Goal: Information Seeking & Learning: Learn about a topic

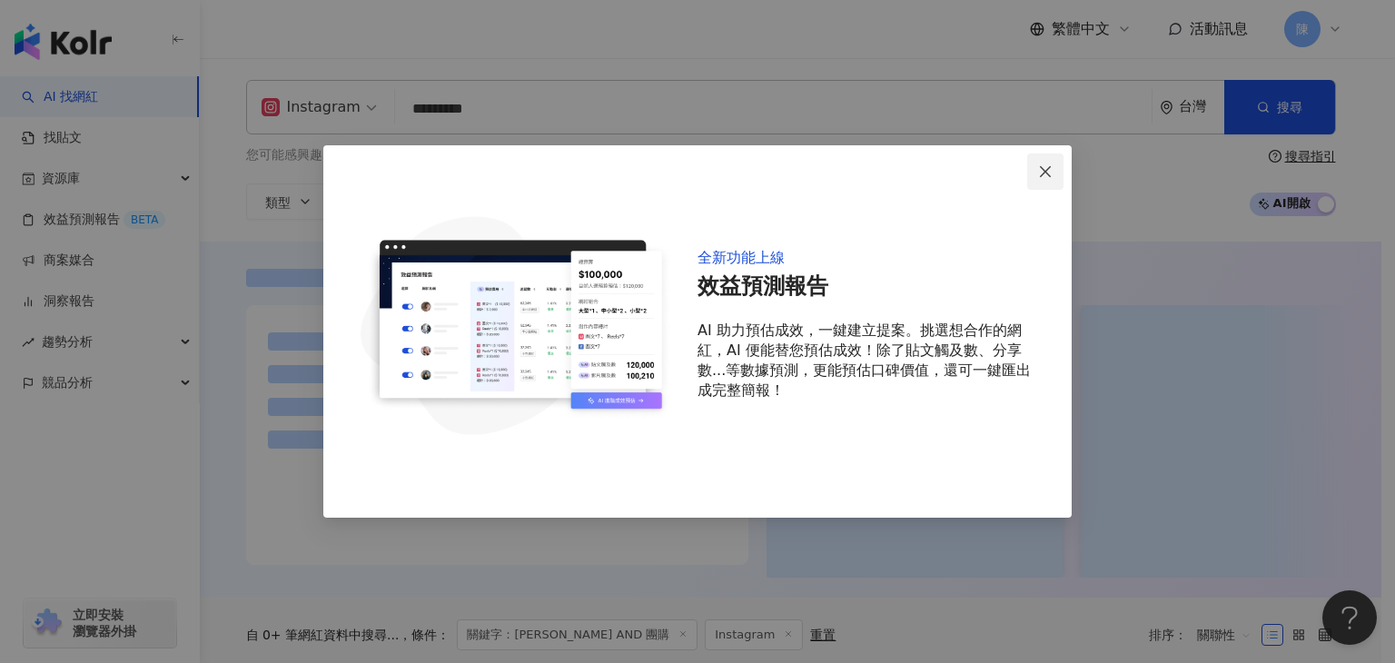
click at [1046, 170] on icon "close" at bounding box center [1045, 170] width 11 height 11
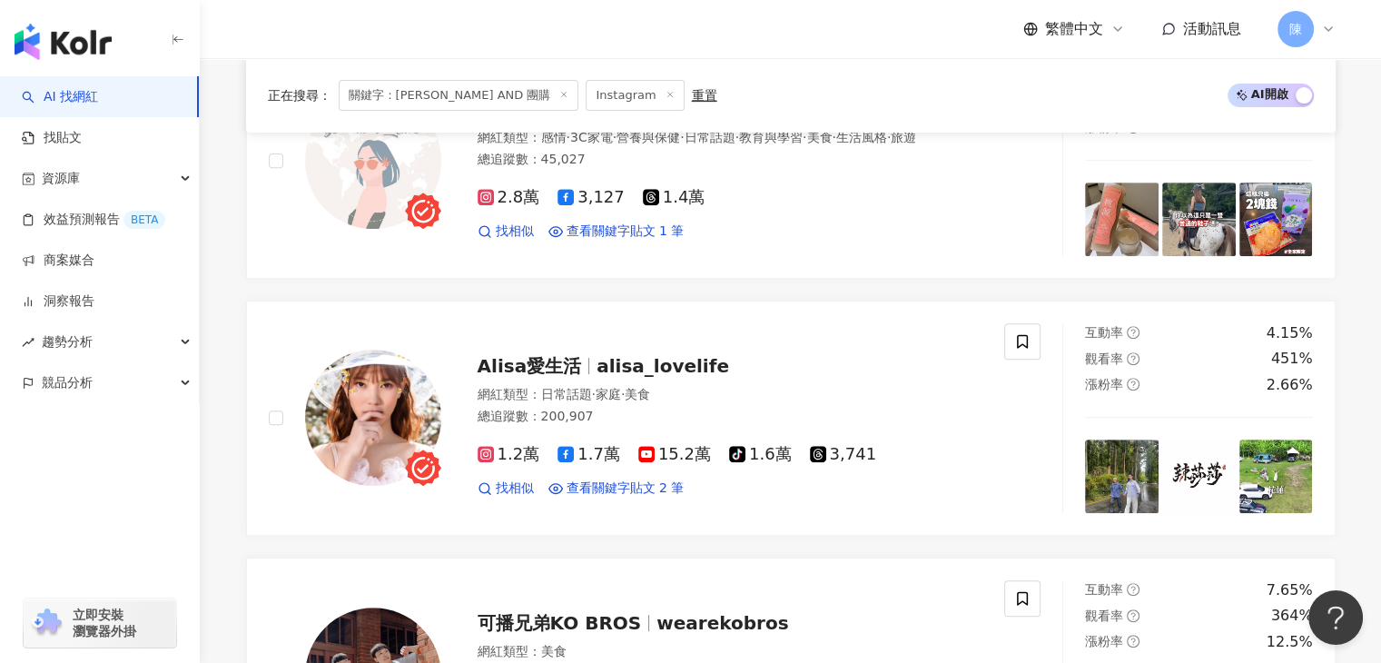
scroll to position [737, 0]
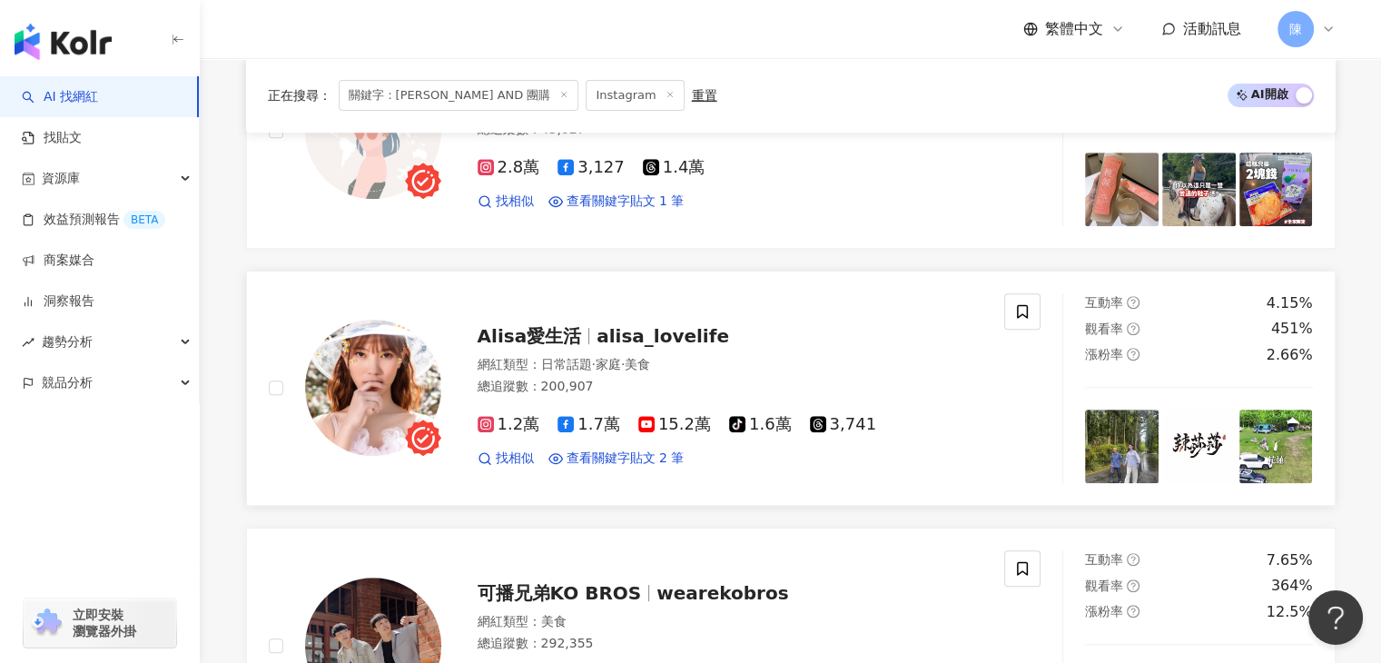
click at [609, 336] on span "alisa_lovelife" at bounding box center [663, 336] width 133 height 22
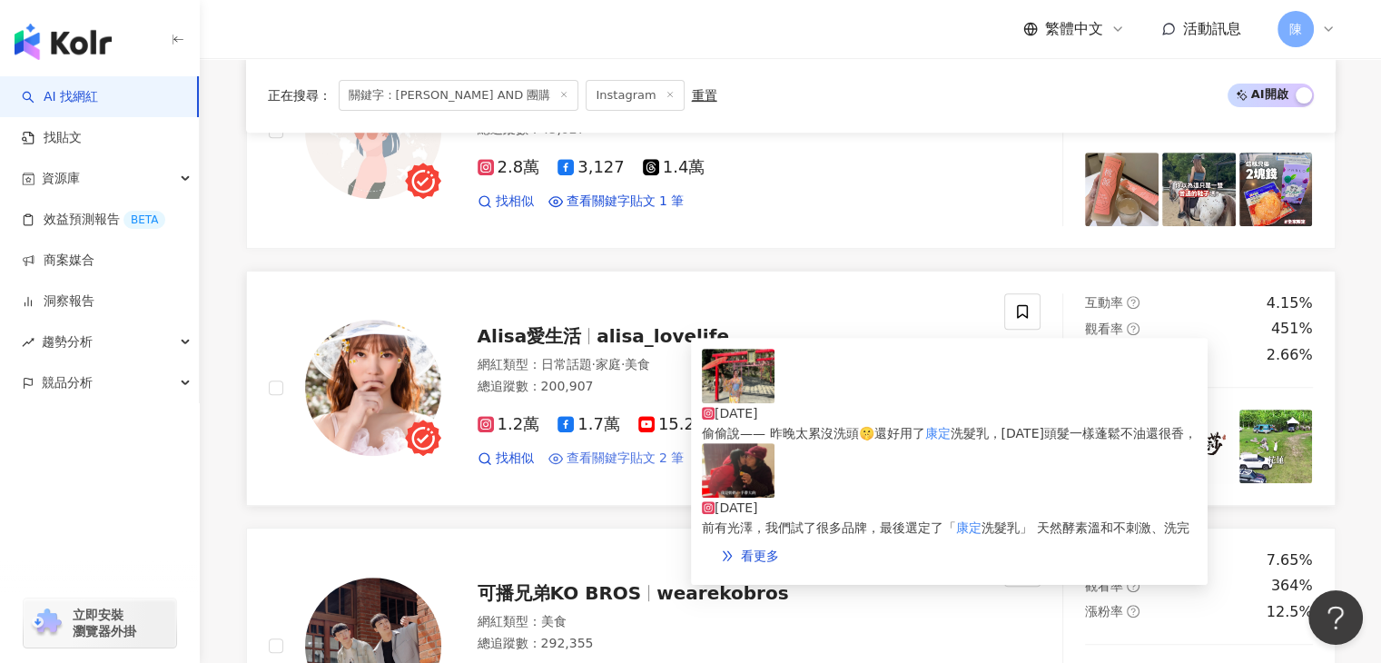
click at [616, 457] on span "查看關鍵字貼文 2 筆" at bounding box center [626, 459] width 118 height 18
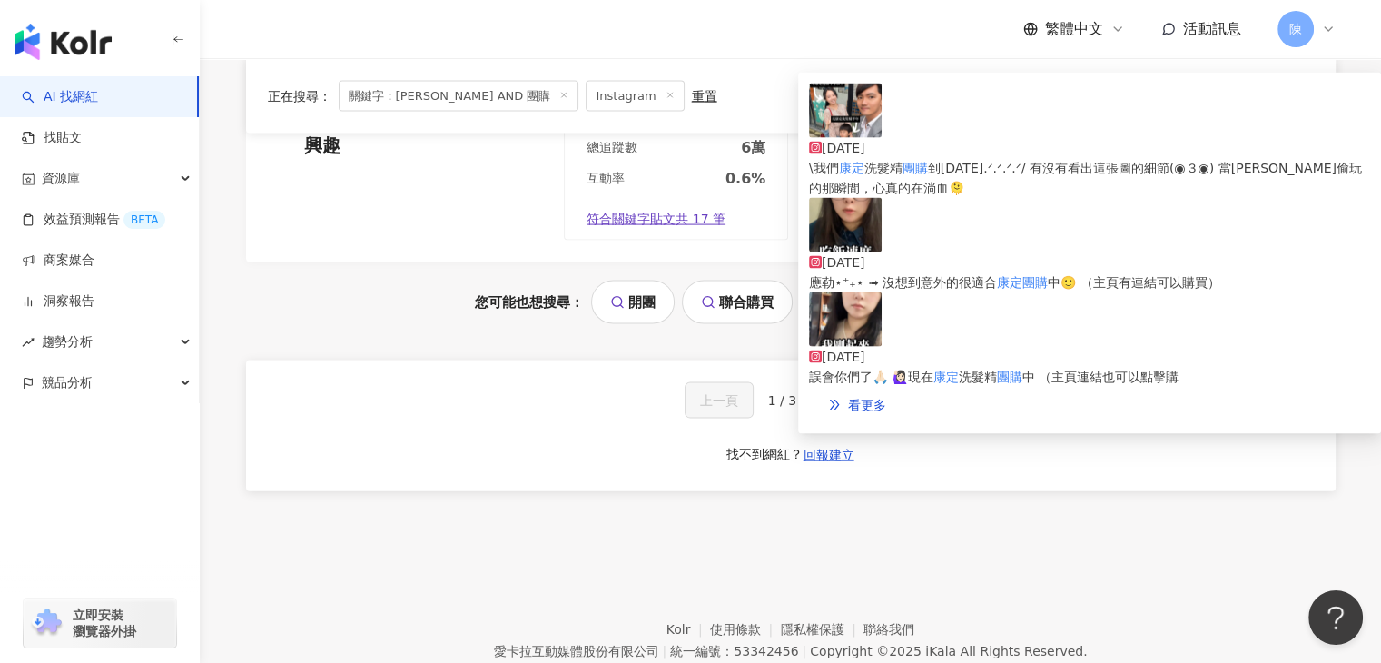
scroll to position [3916, 0]
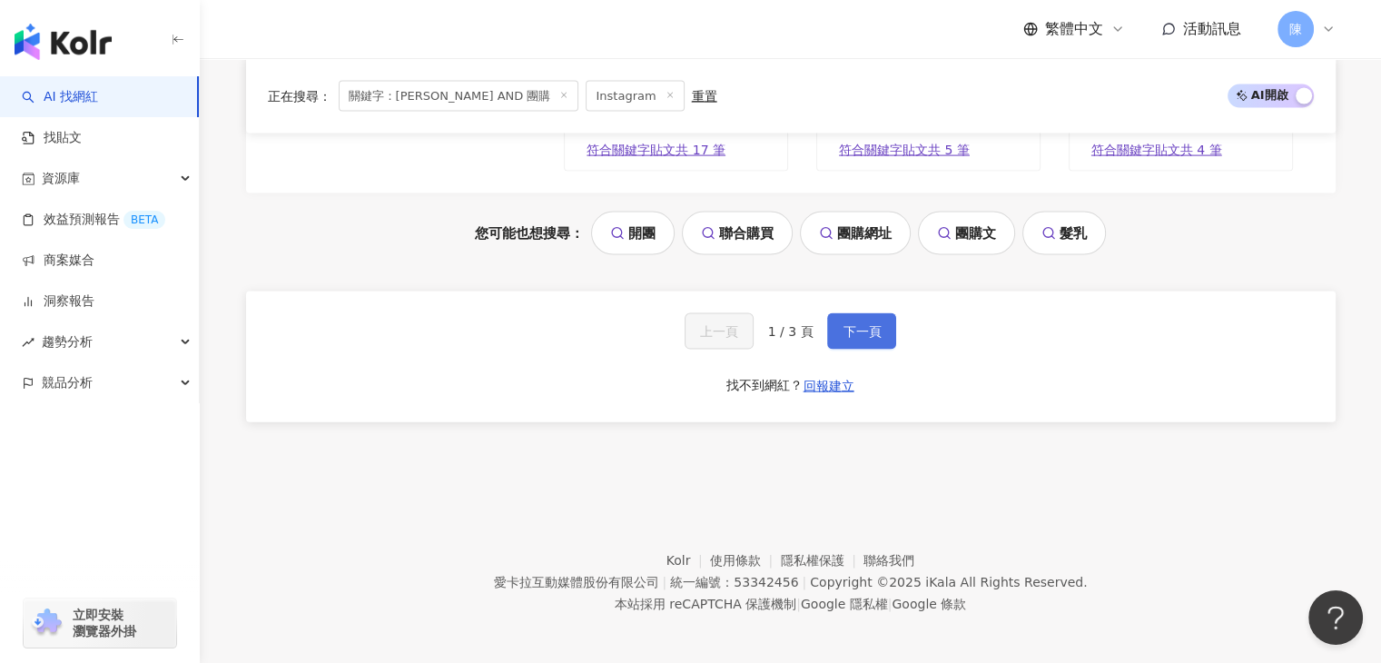
click at [850, 339] on span "下一頁" at bounding box center [862, 331] width 38 height 15
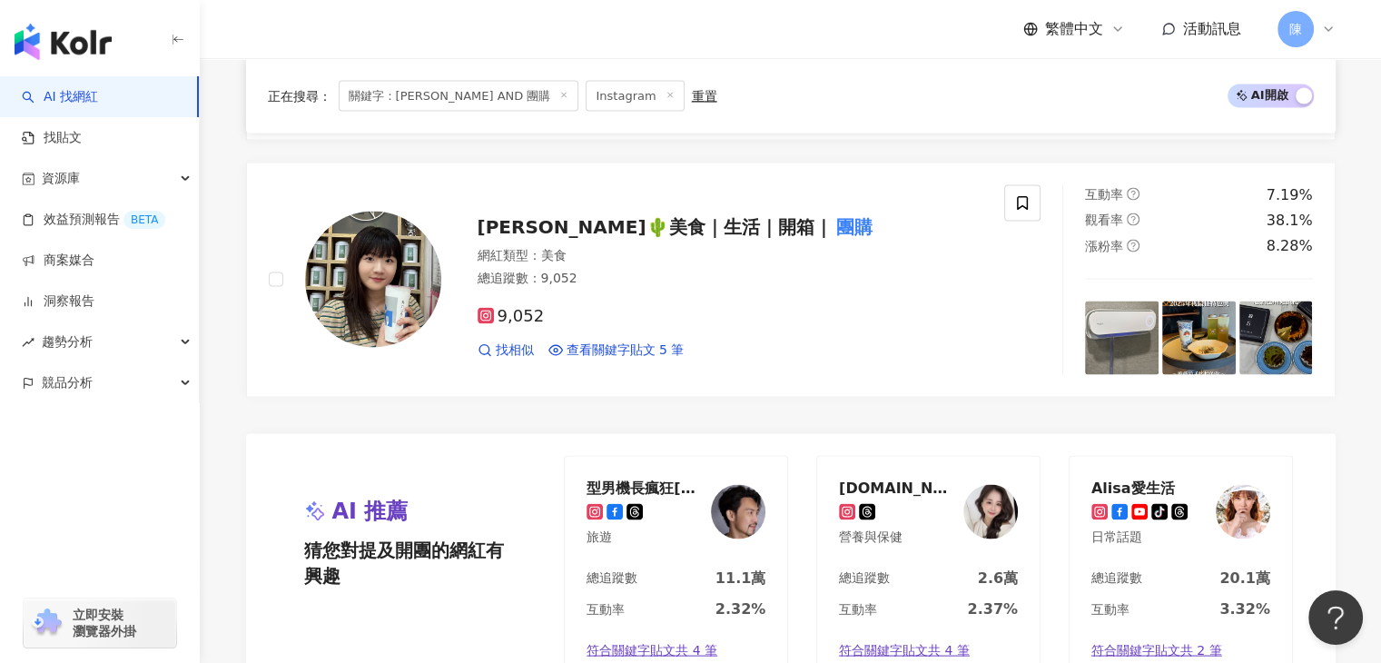
scroll to position [3710, 0]
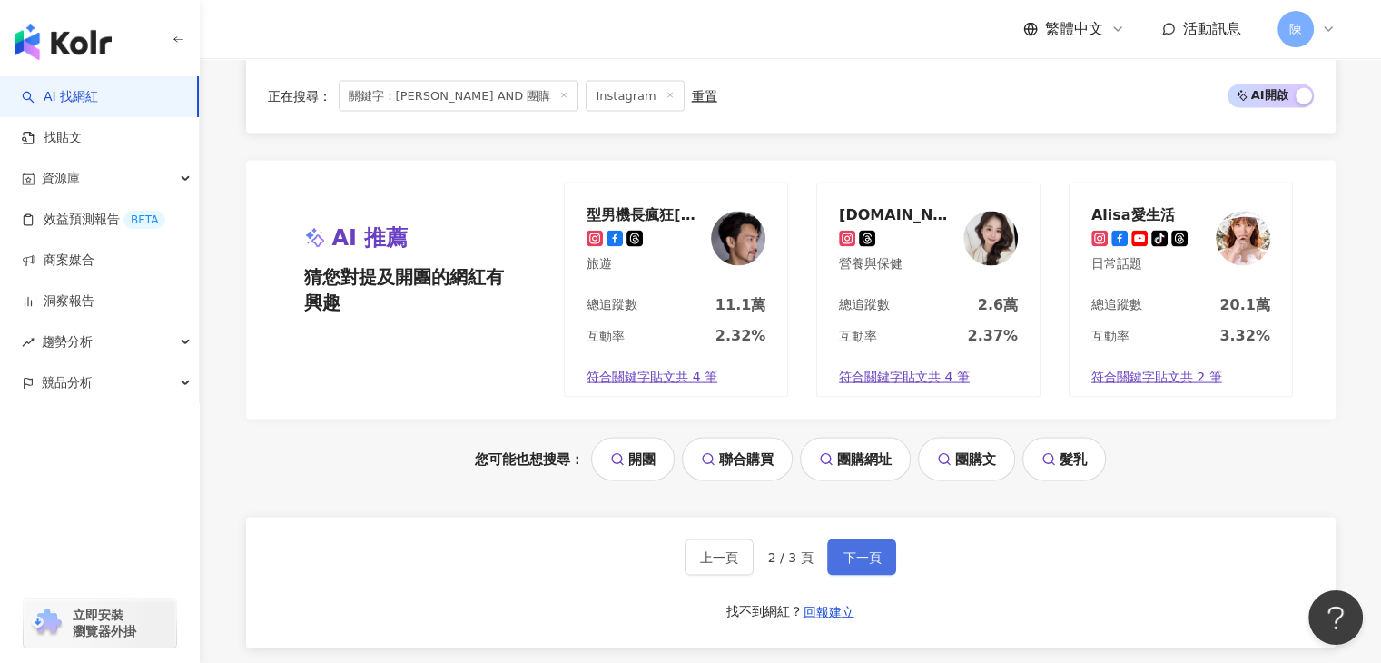
click at [857, 550] on span "下一頁" at bounding box center [862, 557] width 38 height 15
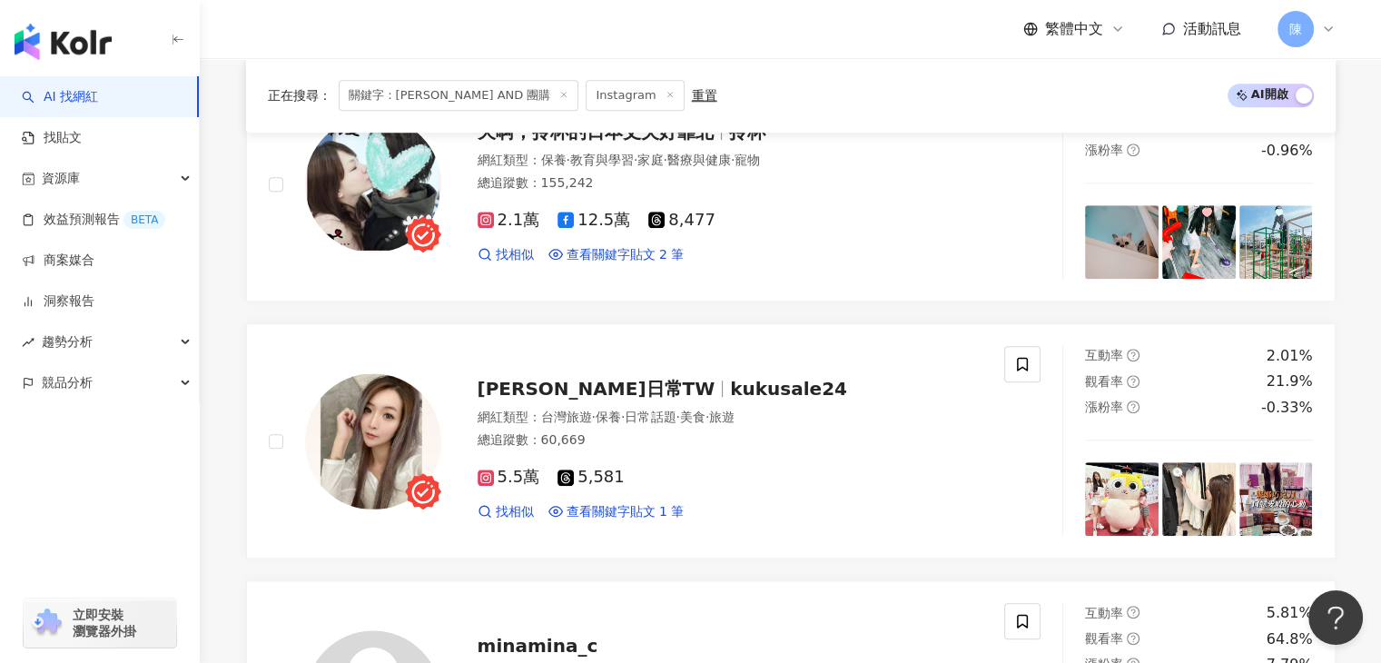
scroll to position [1547, 0]
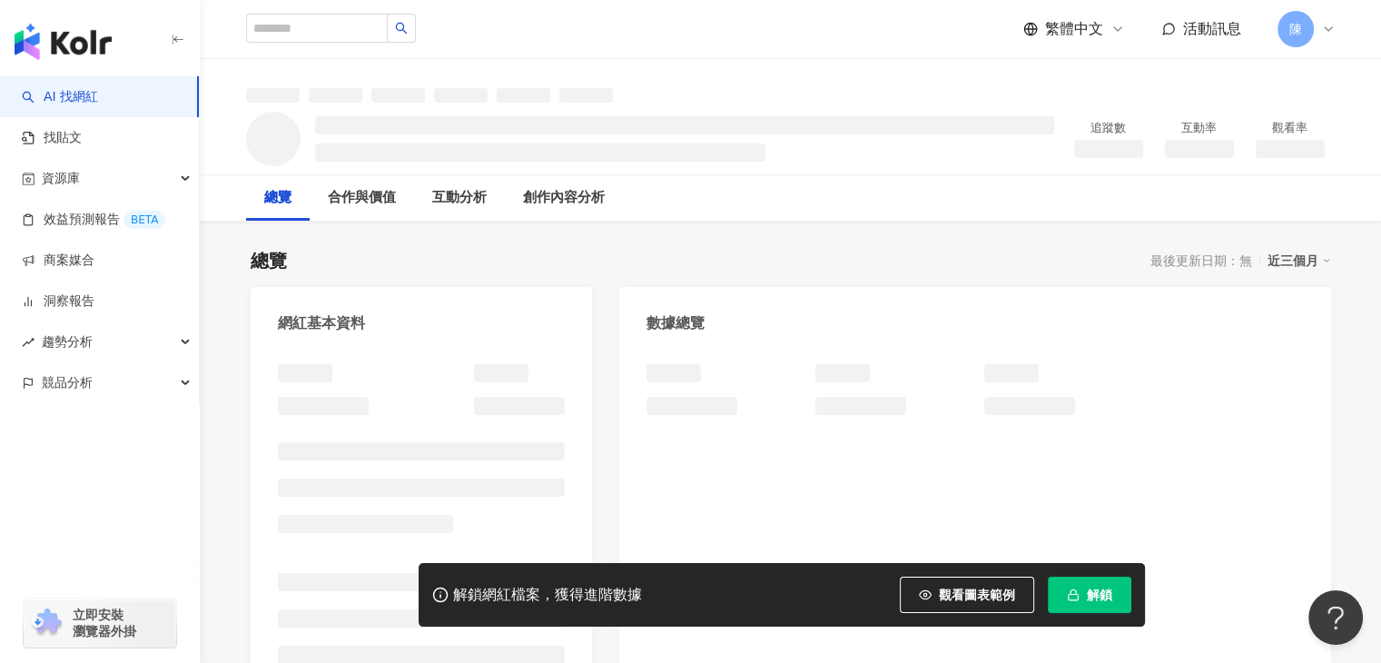
click at [1083, 584] on button "解鎖" at bounding box center [1090, 595] width 84 height 36
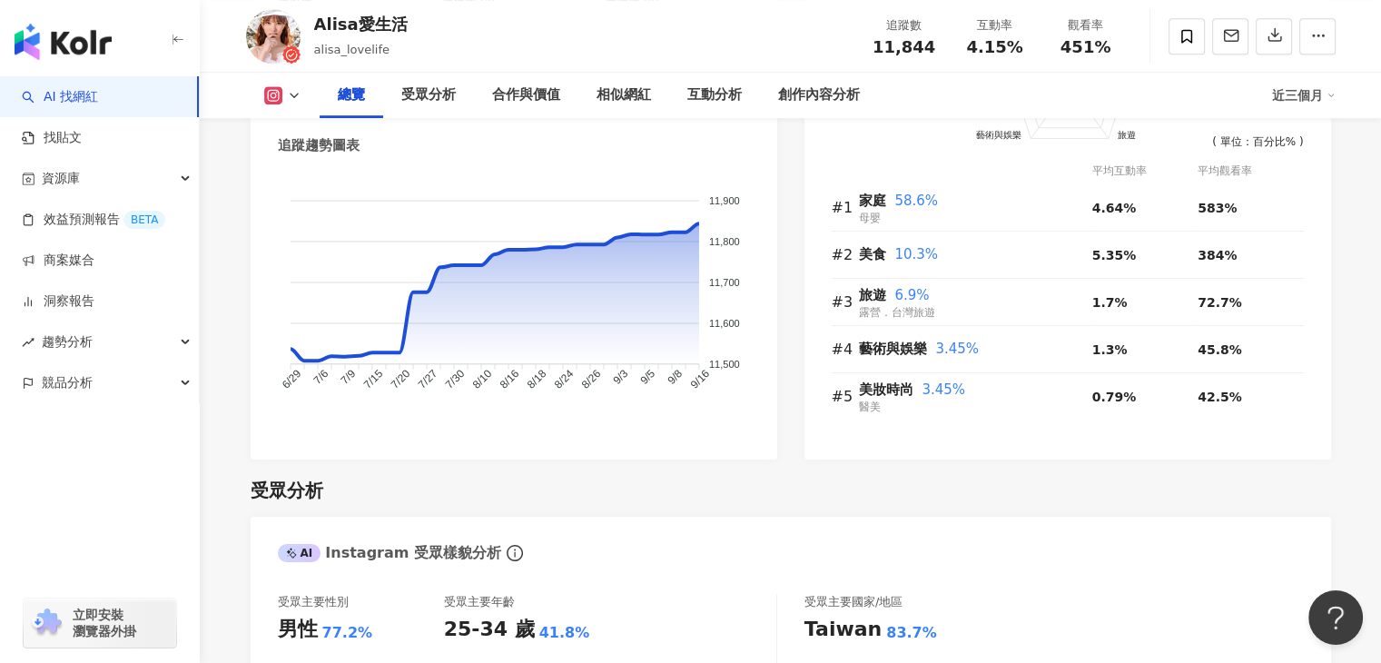
scroll to position [1090, 0]
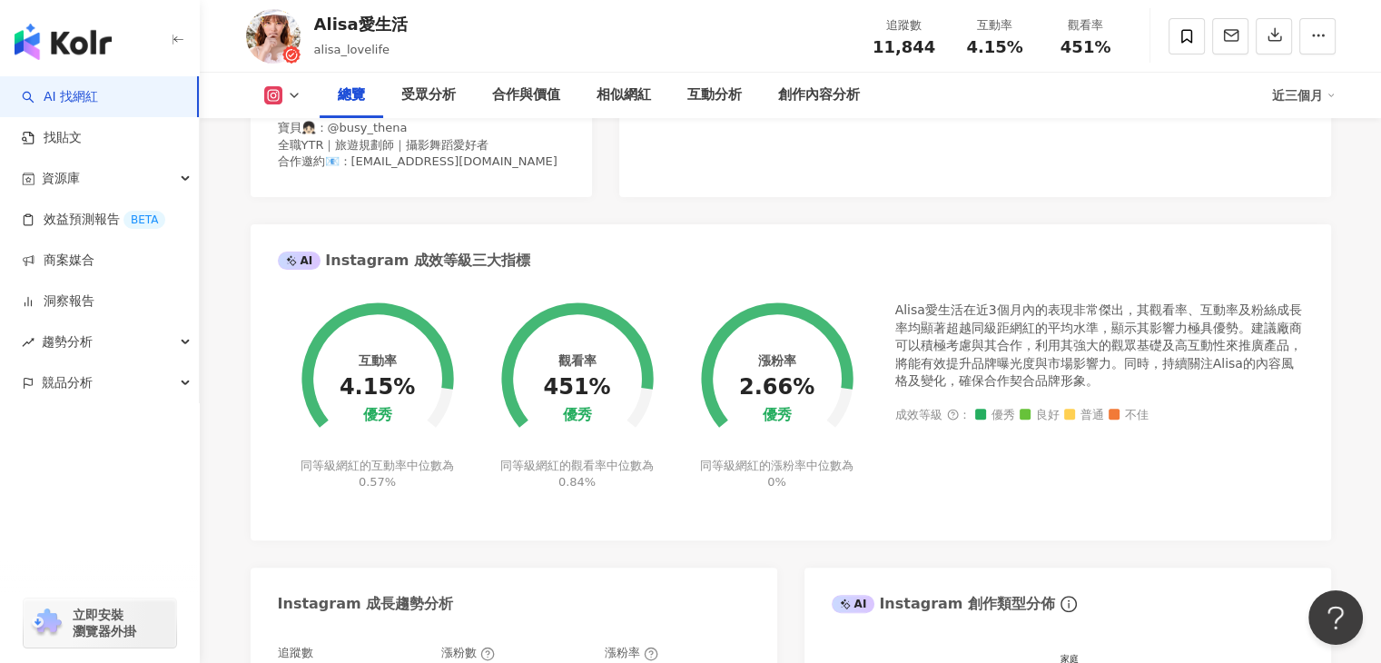
scroll to position [545, 0]
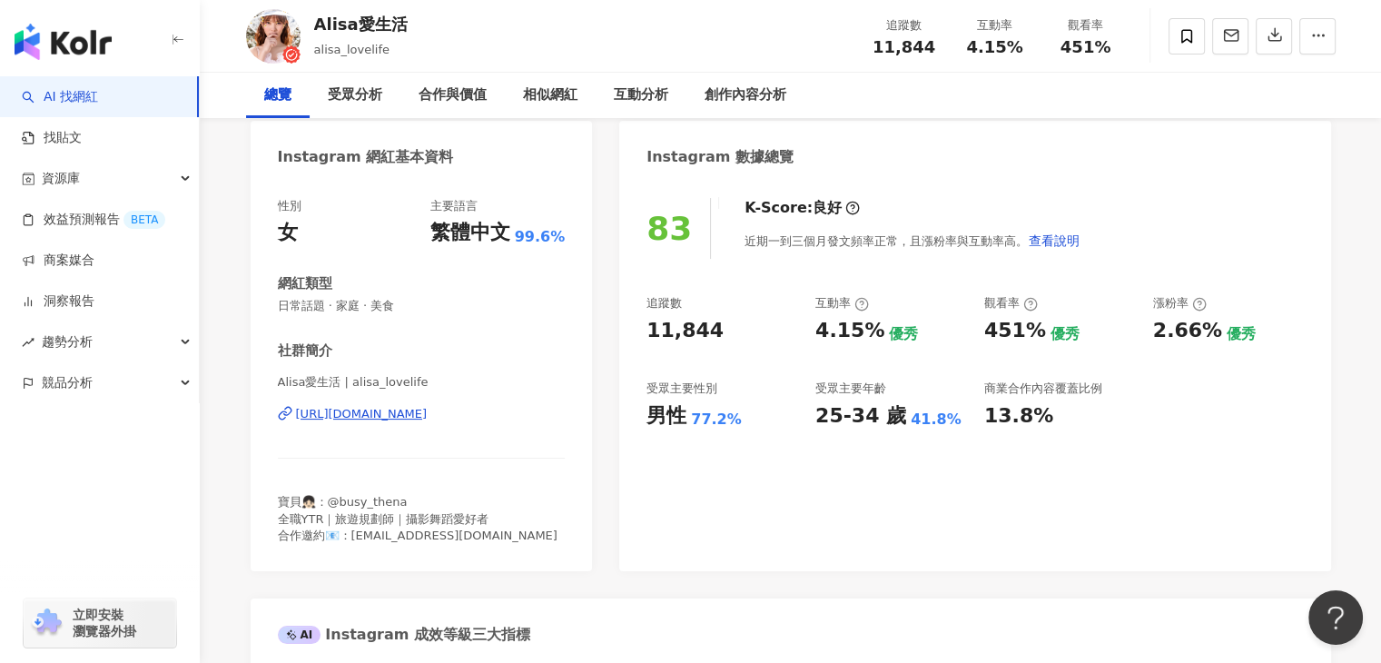
scroll to position [272, 0]
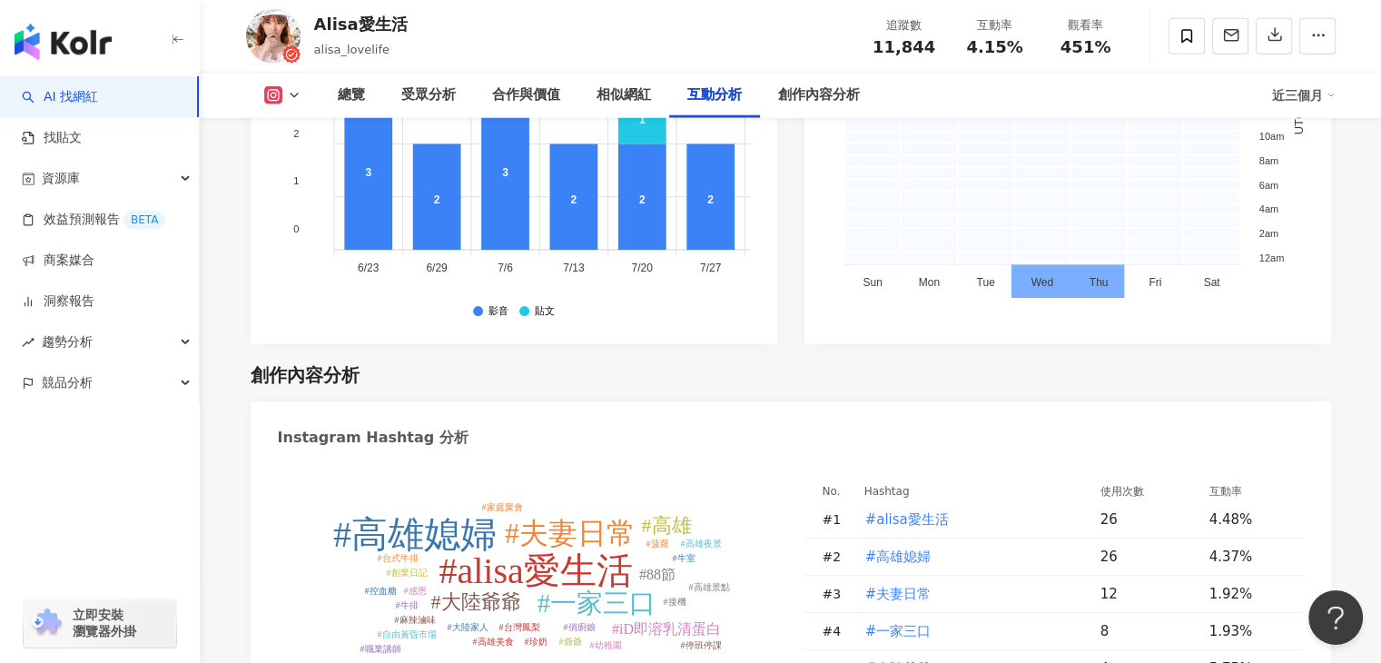
scroll to position [5018, 0]
